Goal: Task Accomplishment & Management: Use online tool/utility

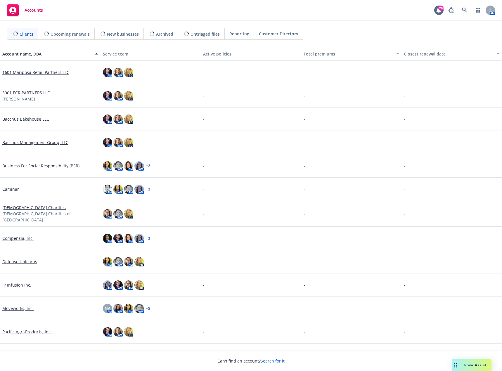
click at [18, 237] on link "Compensia, Inc." at bounding box center [17, 238] width 31 height 6
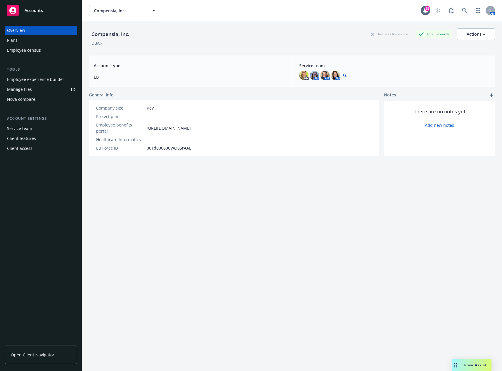
click at [30, 81] on div "Employee experience builder" at bounding box center [35, 79] width 57 height 9
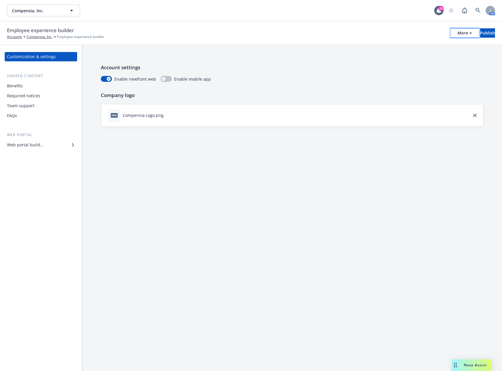
click at [469, 33] on icon "button" at bounding box center [470, 32] width 2 height 1
click at [428, 54] on link "Copy portal link" at bounding box center [416, 58] width 86 height 12
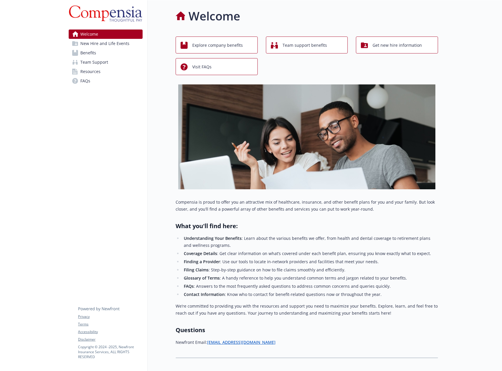
click at [92, 69] on span "Resources" at bounding box center [90, 71] width 20 height 9
